Goal: Transaction & Acquisition: Purchase product/service

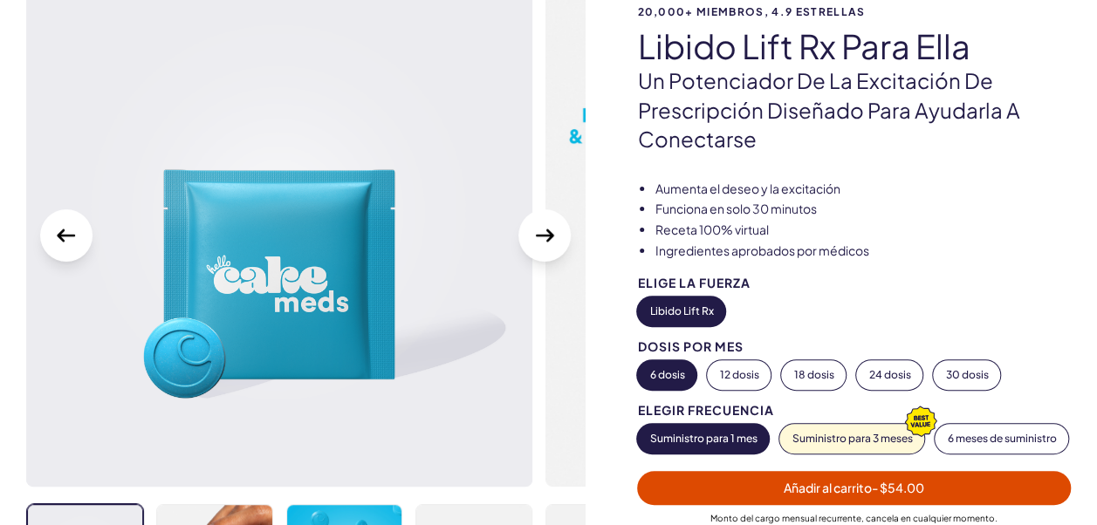
scroll to position [175, 0]
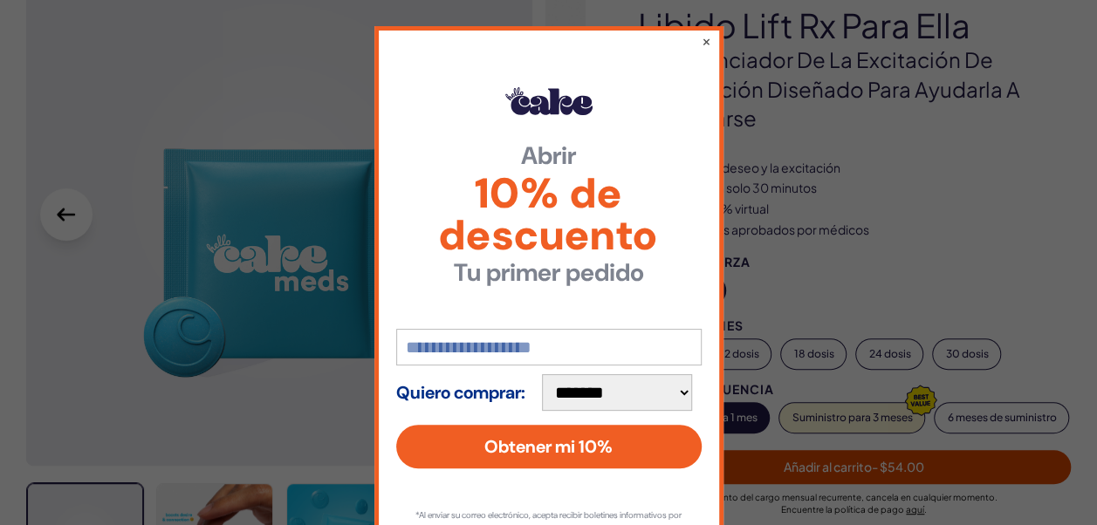
click at [690, 391] on select "**********" at bounding box center [617, 392] width 150 height 37
select select "*******"
click at [544, 374] on select "**********" at bounding box center [617, 392] width 150 height 37
click at [700, 44] on button "×" at bounding box center [705, 41] width 11 height 21
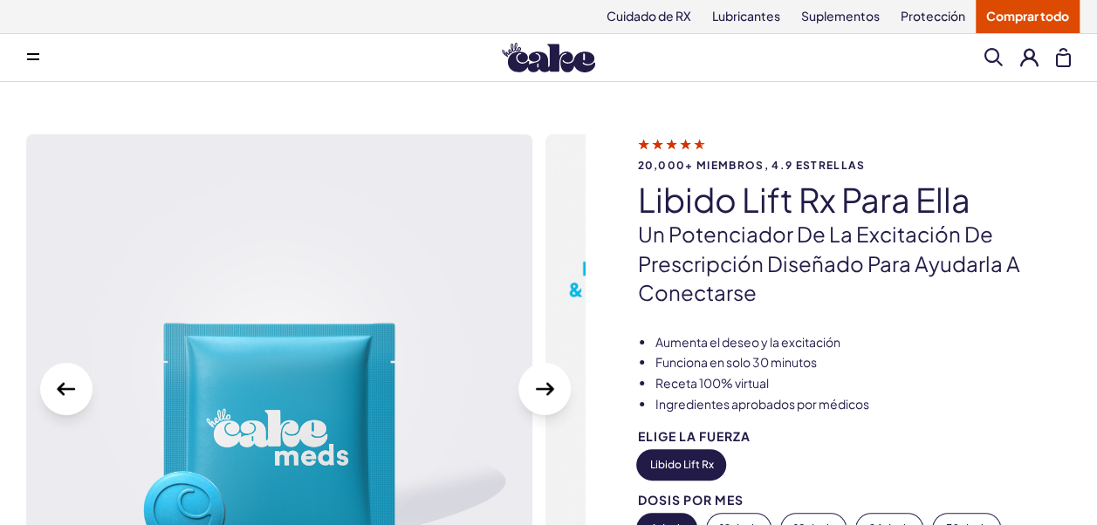
click at [38, 53] on icon at bounding box center [33, 54] width 12 height 2
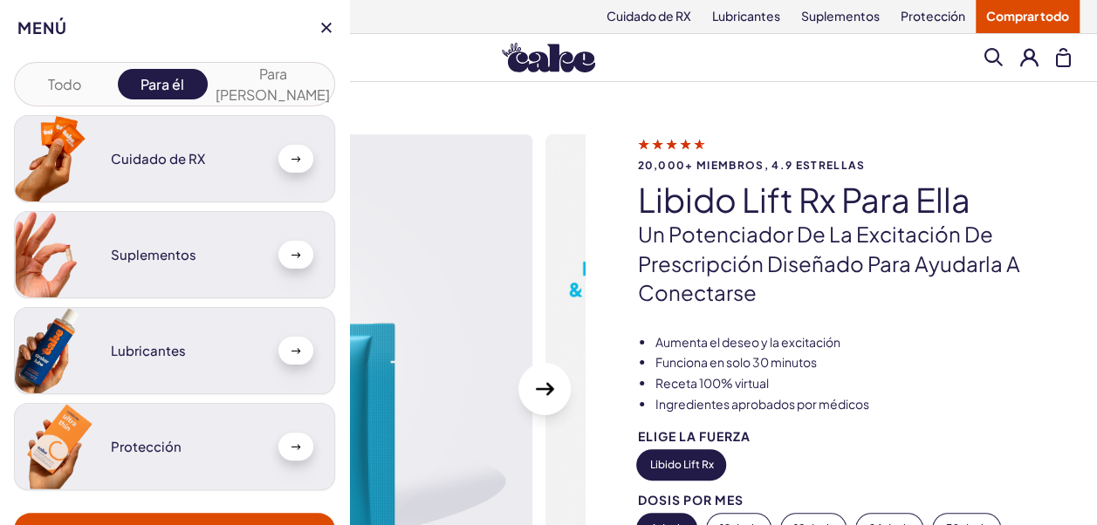
click at [146, 166] on div "Cuidado de RX" at bounding box center [174, 158] width 321 height 87
click at [261, 75] on button "Para ella" at bounding box center [273, 84] width 114 height 31
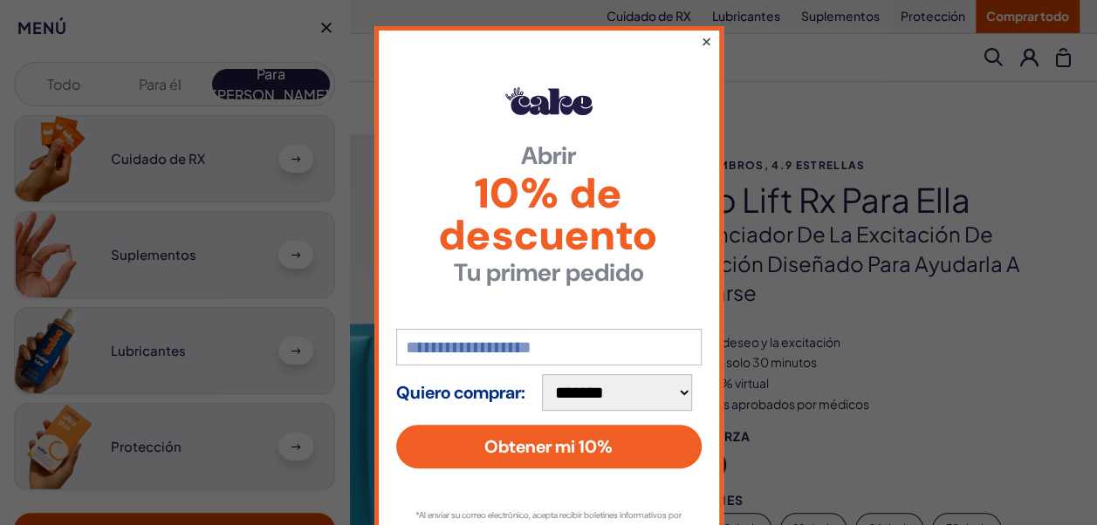
click at [700, 41] on button "×" at bounding box center [705, 41] width 11 height 21
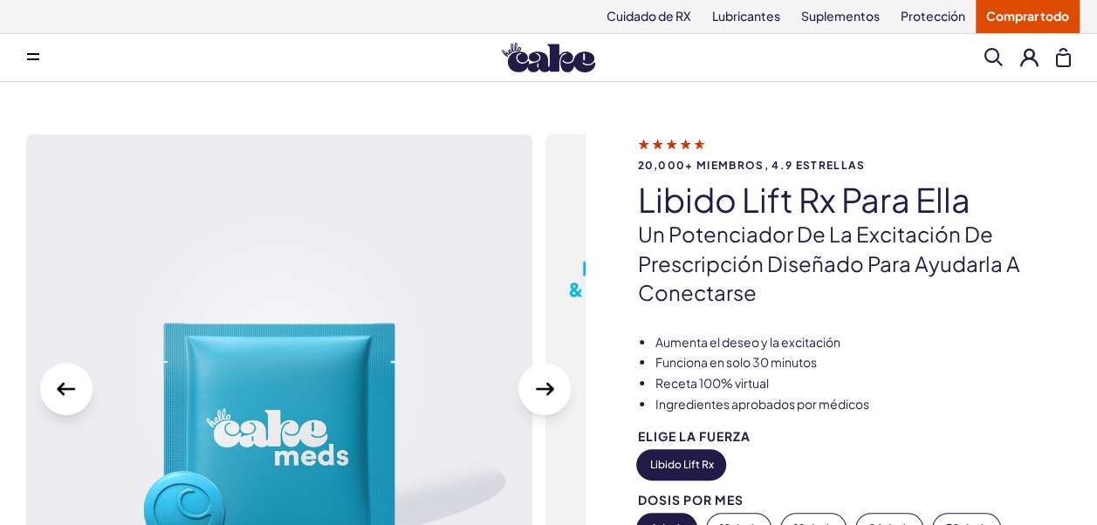
click at [40, 58] on button at bounding box center [33, 57] width 35 height 35
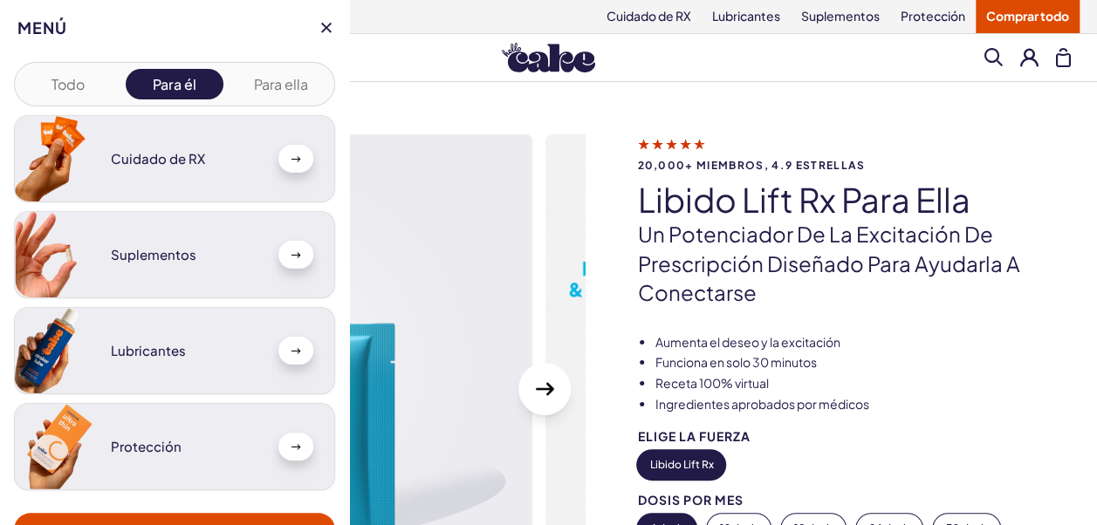
click at [298, 76] on button "Para ella" at bounding box center [280, 84] width 99 height 31
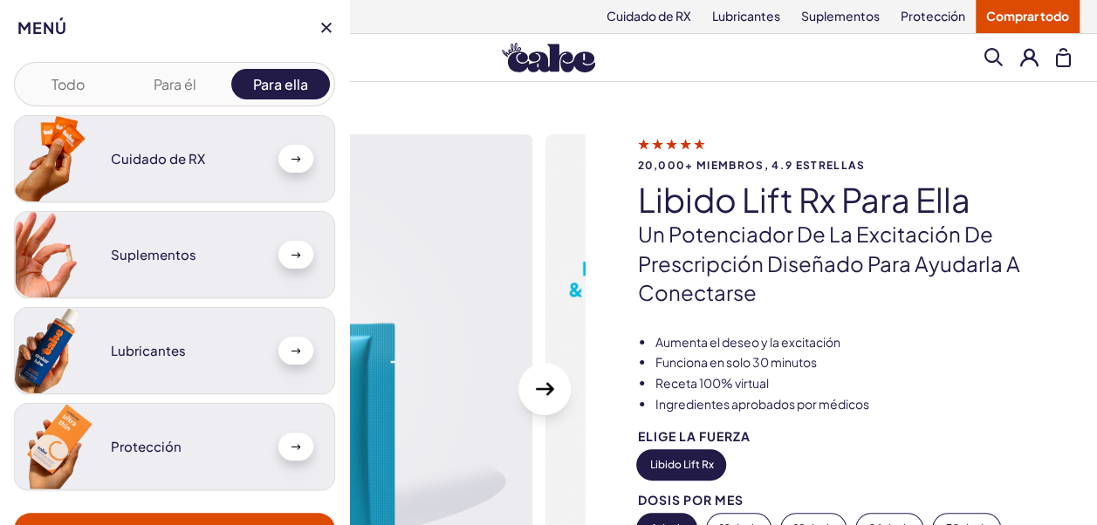
click at [298, 76] on button "Para ella" at bounding box center [280, 84] width 99 height 31
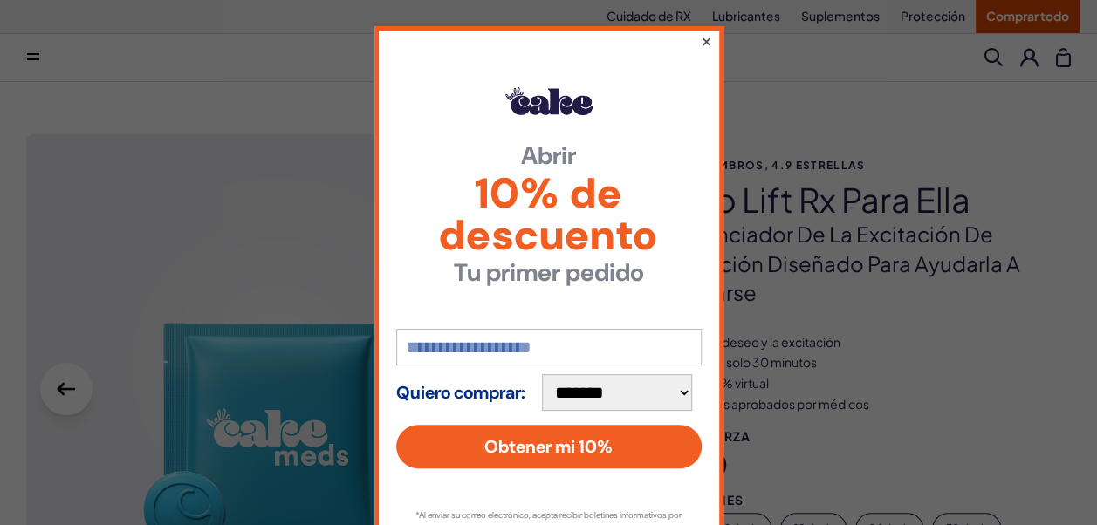
click at [700, 37] on button "×" at bounding box center [705, 41] width 11 height 21
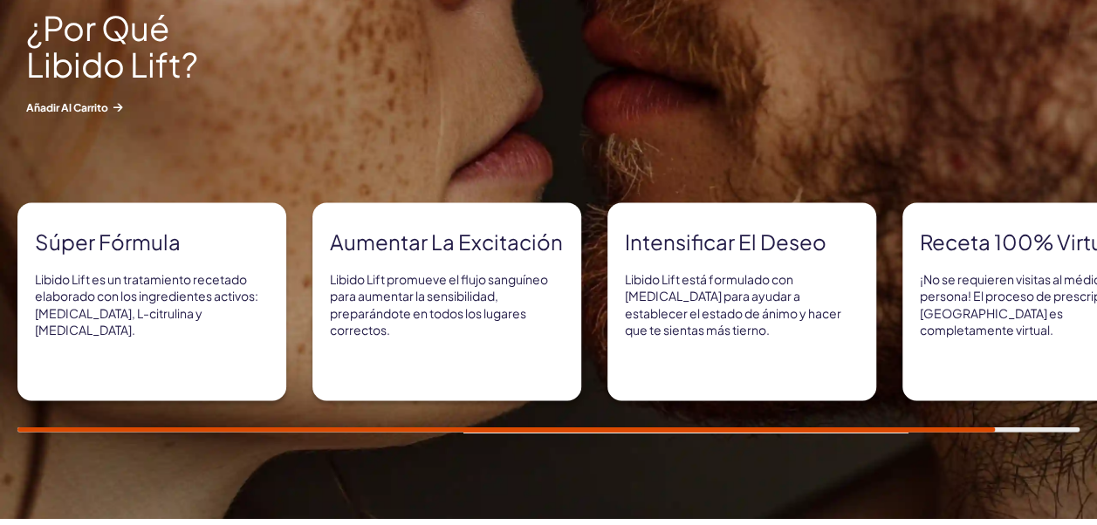
scroll to position [1302, 0]
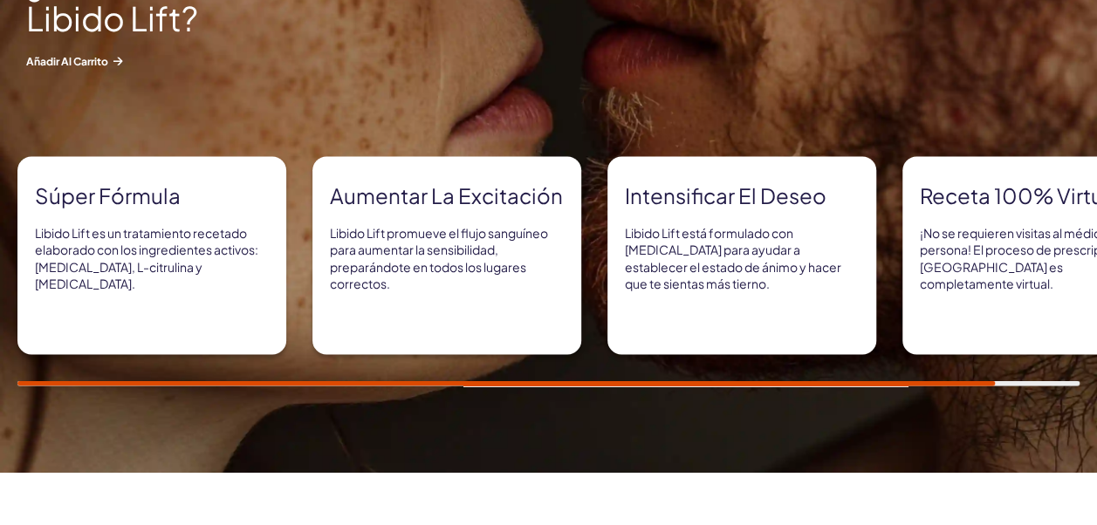
click at [1073, 380] on div at bounding box center [548, 382] width 1062 height 5
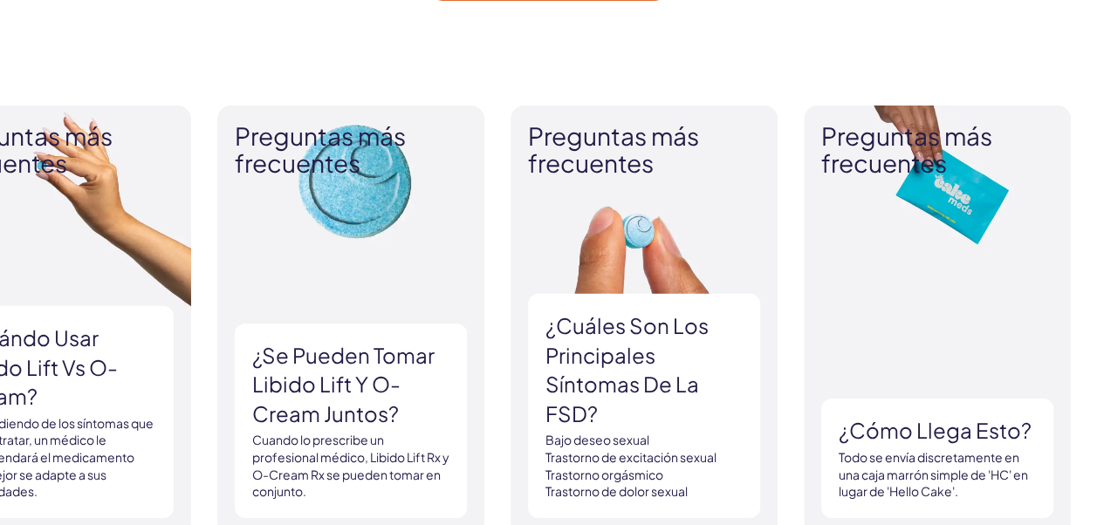
scroll to position [2558, 0]
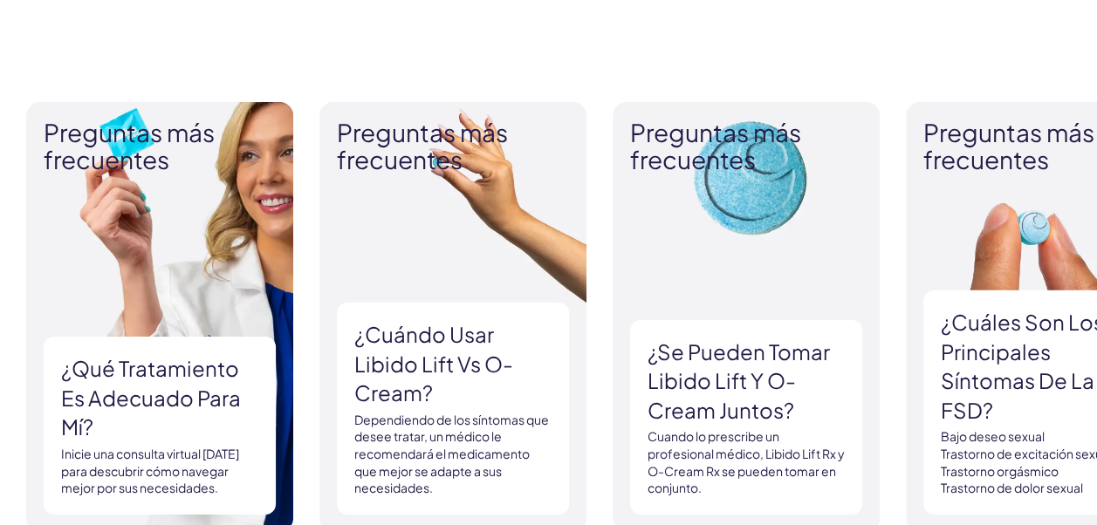
click at [148, 489] on p "Inicie una consulta virtual hoy para descubrir cómo navegar mejor por sus neces…" at bounding box center [159, 471] width 197 height 51
